Goal: Use online tool/utility

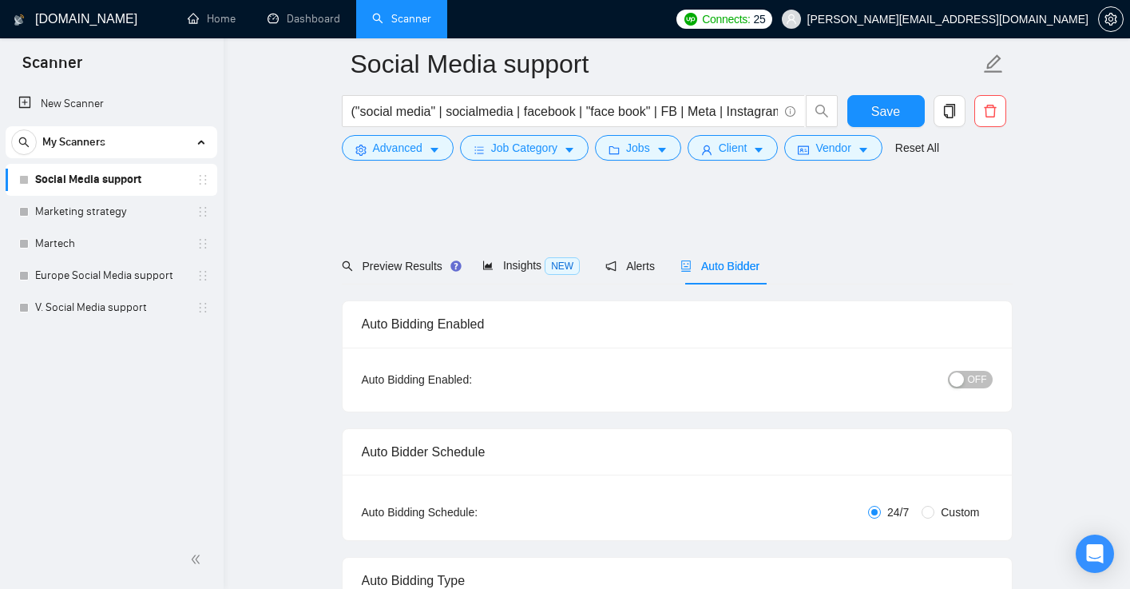
scroll to position [1118, 0]
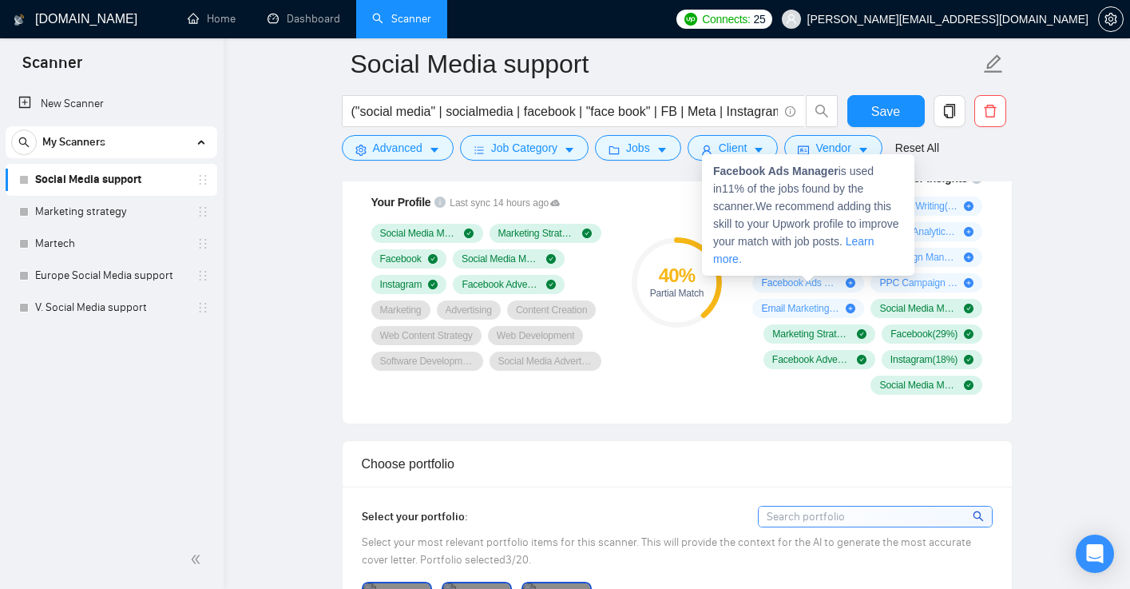
click at [854, 281] on icon "plus-circle" at bounding box center [851, 283] width 10 height 10
click at [852, 282] on icon "plus-circle" at bounding box center [851, 283] width 10 height 10
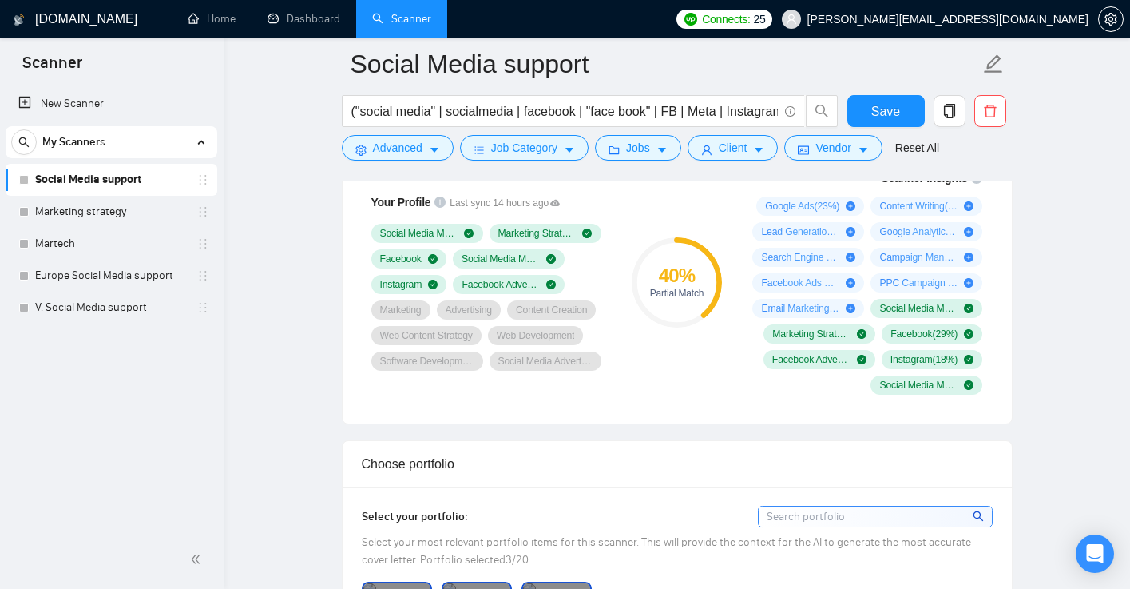
click at [982, 193] on div "Scanner Insights Google Ads ( 23 %) Content Writing ( 15 %) Lead Generation ( 1…" at bounding box center [865, 282] width 256 height 244
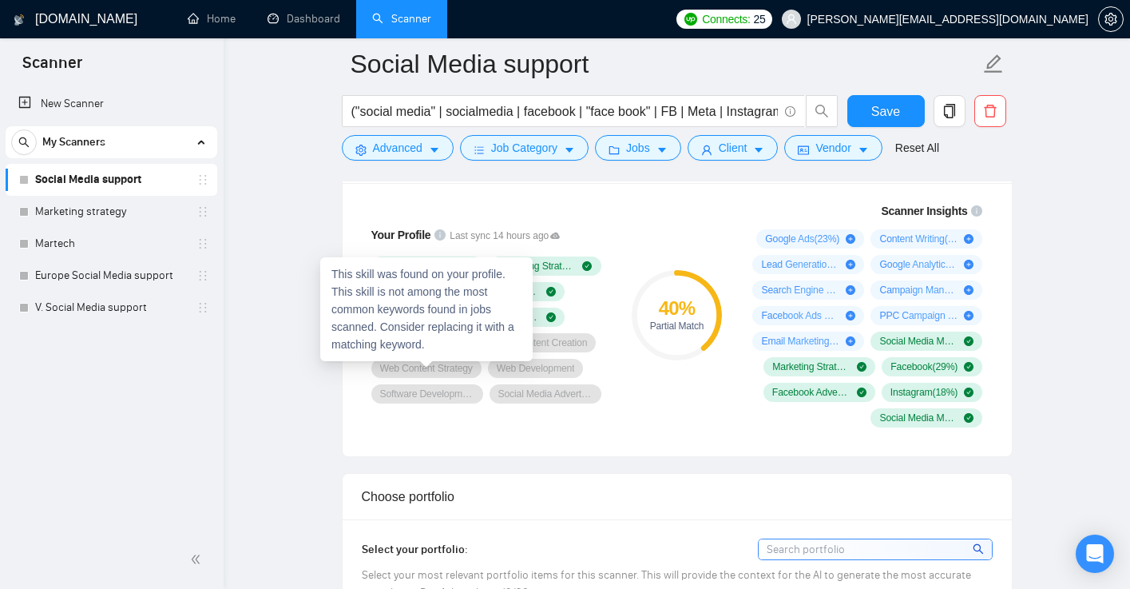
scroll to position [1082, 0]
